Goal: Connect with others: Establish contact or relationships with other users

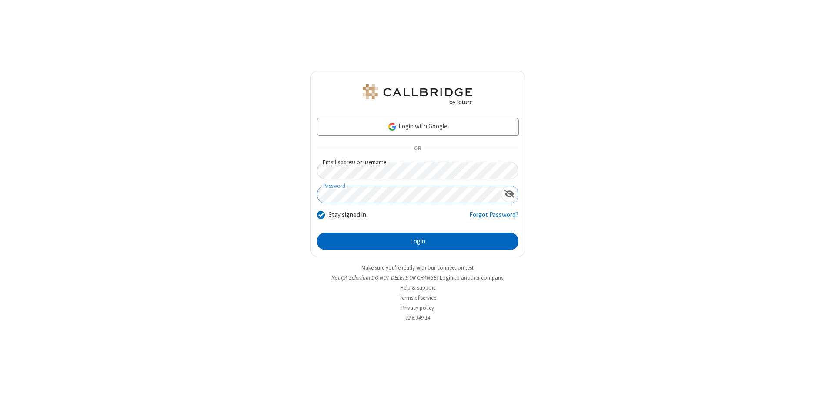
click at [418, 241] on button "Login" at bounding box center [417, 240] width 201 height 17
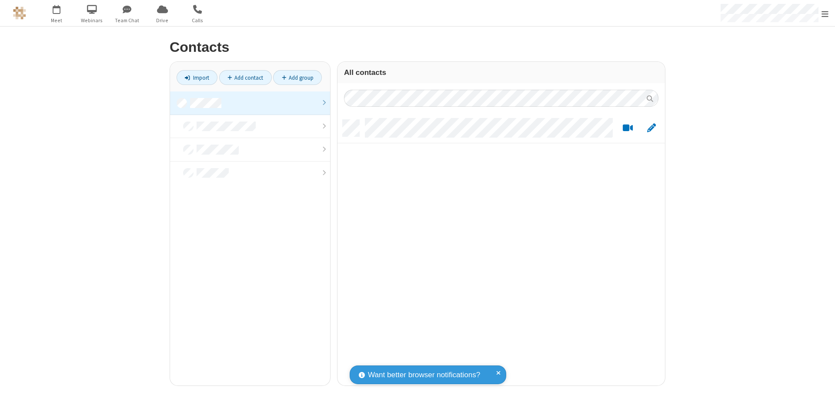
scroll to position [265, 321]
click at [250, 103] on link at bounding box center [250, 102] width 160 height 23
click at [245, 77] on link "Add contact" at bounding box center [245, 77] width 53 height 15
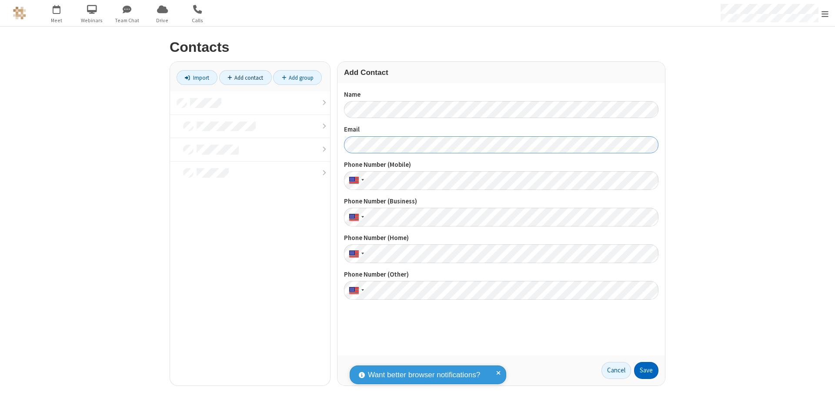
click at [646, 370] on button "Save" at bounding box center [646, 370] width 24 height 17
